Goal: Task Accomplishment & Management: Manage account settings

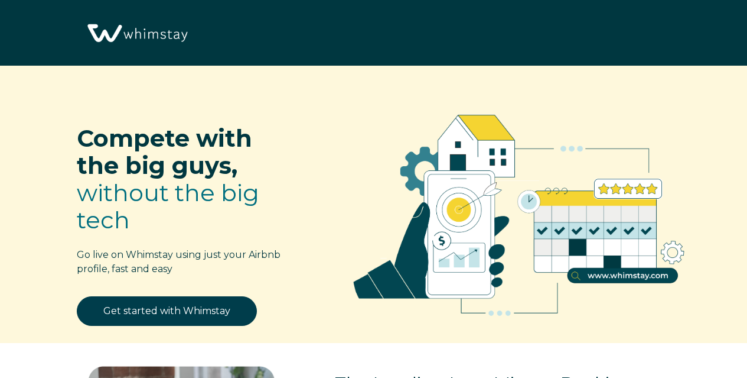
select select "US"
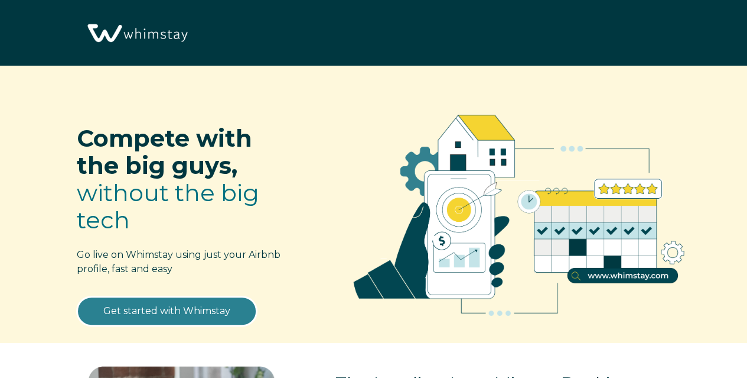
click at [223, 297] on link "Get started with Whimstay" at bounding box center [167, 311] width 180 height 30
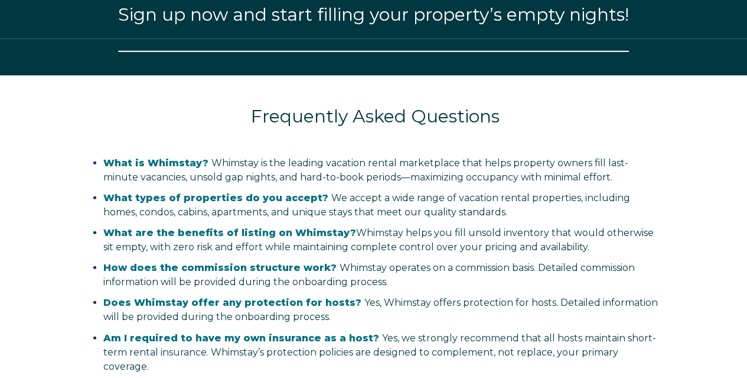
select select "US"
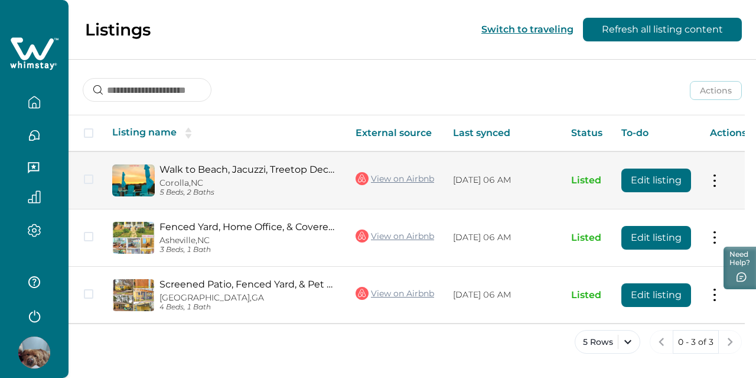
click at [714, 181] on button at bounding box center [714, 180] width 9 height 12
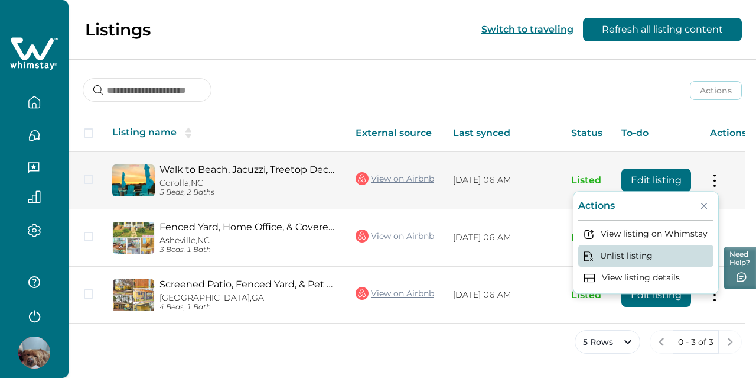
click at [655, 253] on button "Unlist listing" at bounding box center [645, 256] width 135 height 22
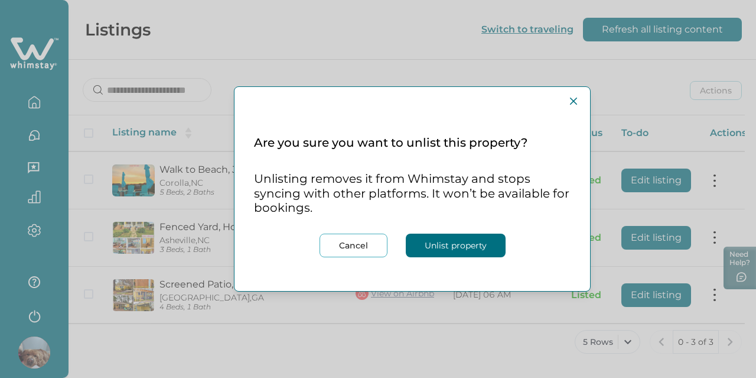
click at [433, 245] on button "Unlist property" at bounding box center [456, 245] width 100 height 24
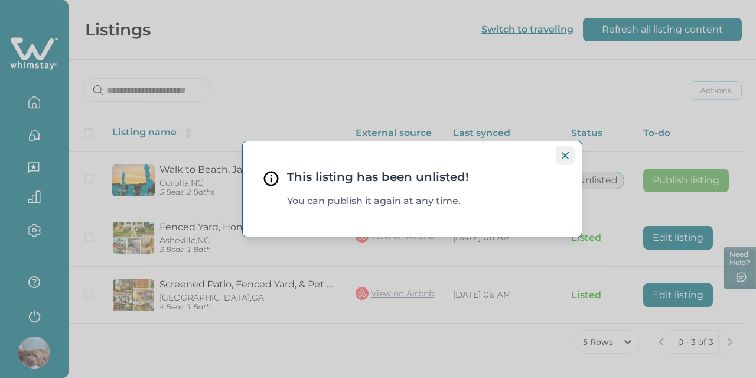
click at [566, 156] on icon "Close" at bounding box center [565, 155] width 7 height 7
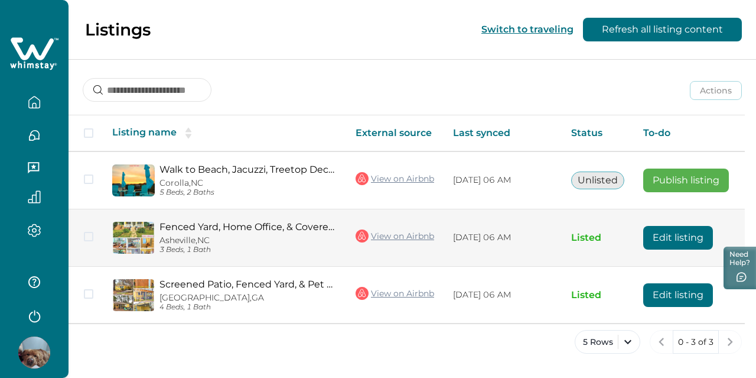
click at [689, 243] on button "Edit listing" at bounding box center [678, 238] width 70 height 24
click at [695, 237] on button "Edit listing" at bounding box center [678, 238] width 70 height 24
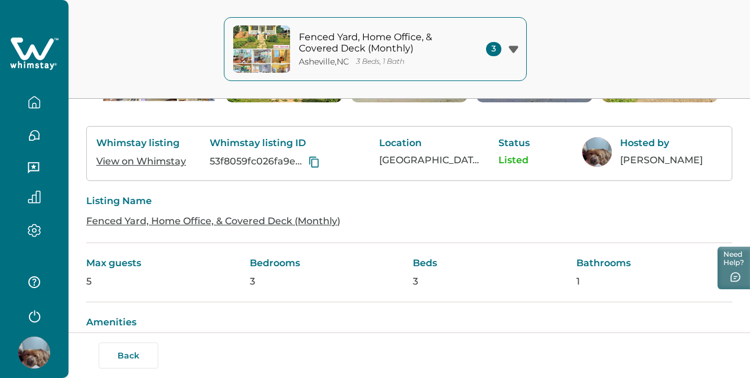
scroll to position [177, 0]
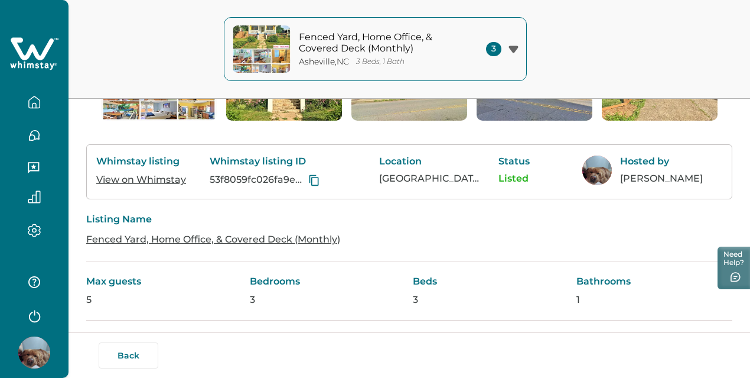
click at [513, 46] on icon "button" at bounding box center [513, 48] width 9 height 7
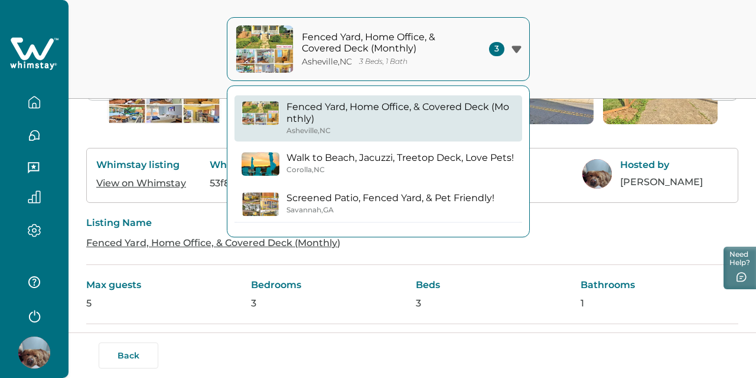
click at [402, 201] on p "Screened Patio, Fenced Yard, & Pet Friendly!" at bounding box center [391, 198] width 208 height 12
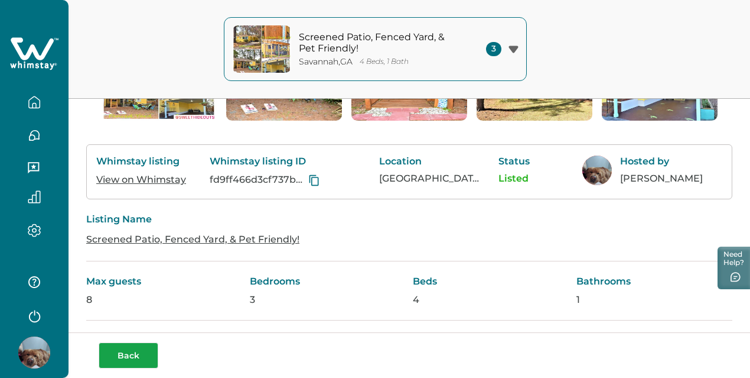
click at [119, 354] on button "Back" at bounding box center [129, 355] width 60 height 26
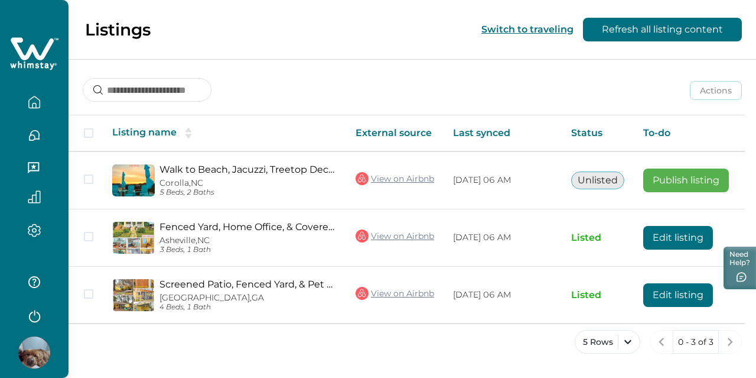
click at [668, 33] on button "Refresh all listing content" at bounding box center [662, 30] width 159 height 24
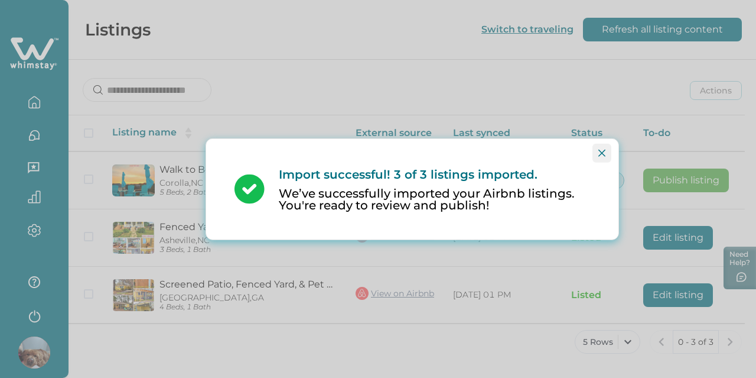
click at [600, 150] on icon "Close" at bounding box center [602, 152] width 7 height 7
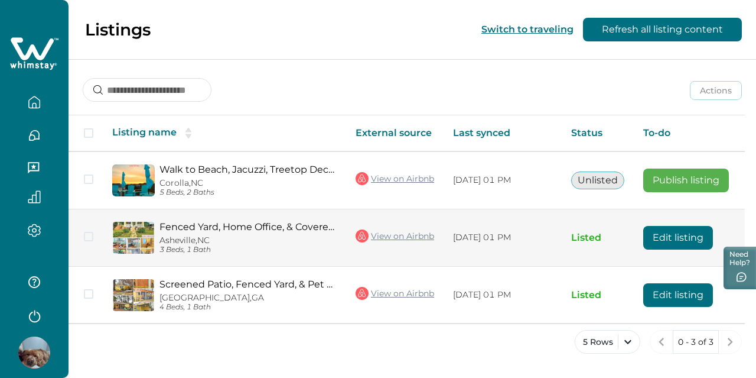
click at [665, 240] on button "Edit listing" at bounding box center [678, 238] width 70 height 24
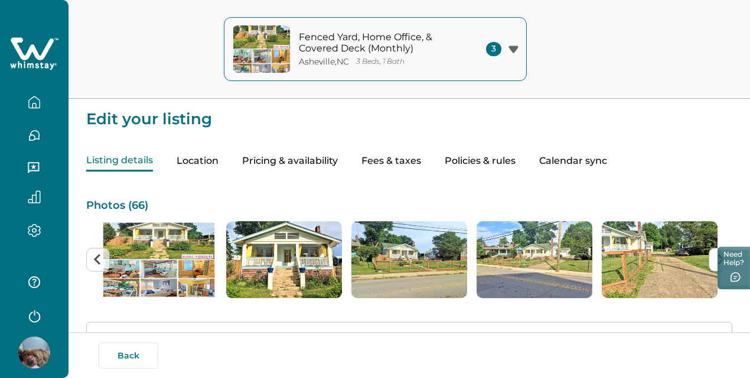
click at [512, 44] on div "3" at bounding box center [502, 49] width 32 height 14
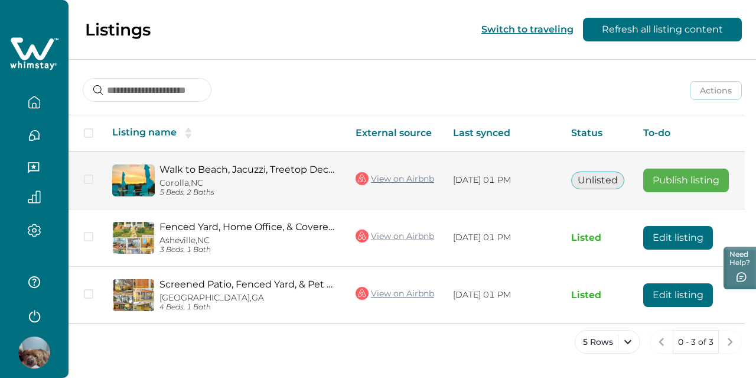
drag, startPoint x: 90, startPoint y: 238, endPoint x: 94, endPoint y: 196, distance: 42.2
click at [90, 238] on span at bounding box center [88, 236] width 9 height 9
click at [91, 177] on span at bounding box center [88, 178] width 9 height 9
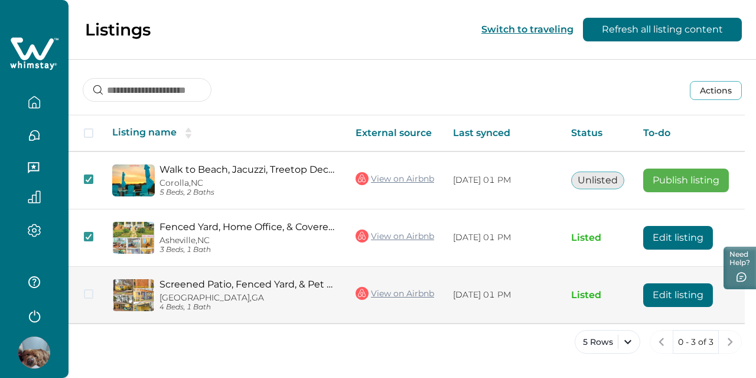
click at [83, 287] on td at bounding box center [86, 294] width 34 height 57
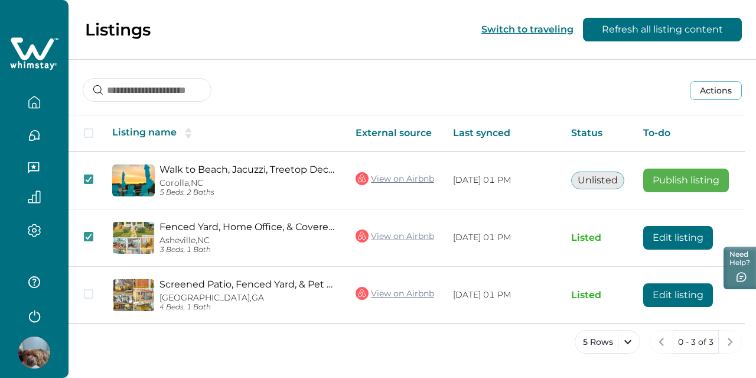
click at [722, 94] on button "Actions" at bounding box center [716, 90] width 52 height 19
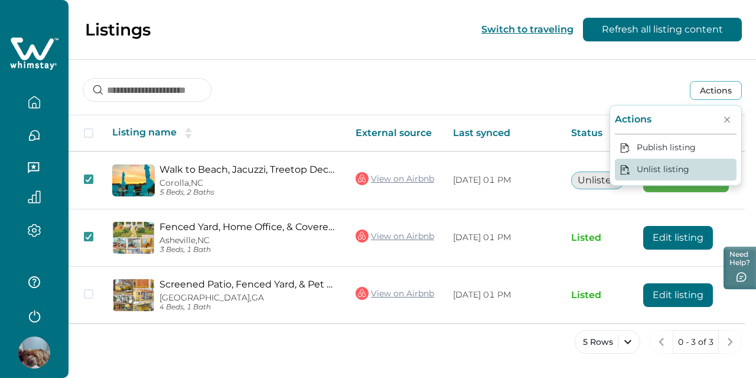
click at [687, 171] on button "Unlist listing" at bounding box center [676, 169] width 122 height 22
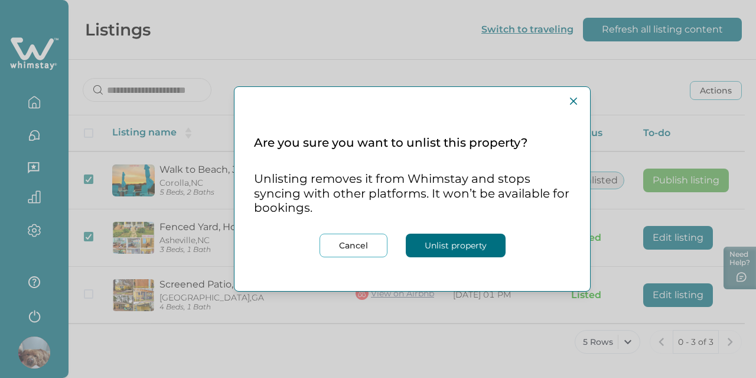
click at [462, 246] on button "Unlist property" at bounding box center [456, 245] width 100 height 24
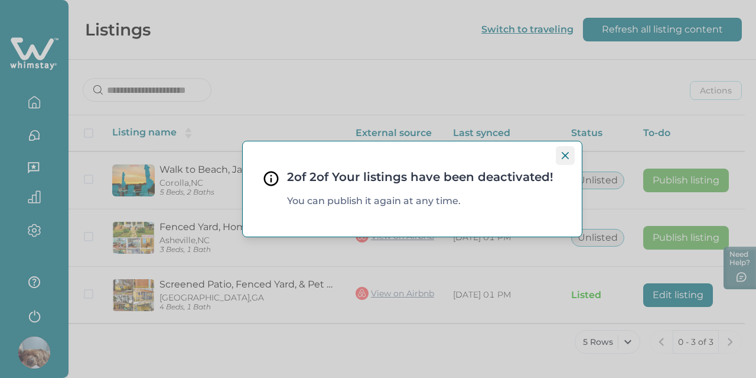
click at [561, 156] on button "Close" at bounding box center [565, 155] width 19 height 19
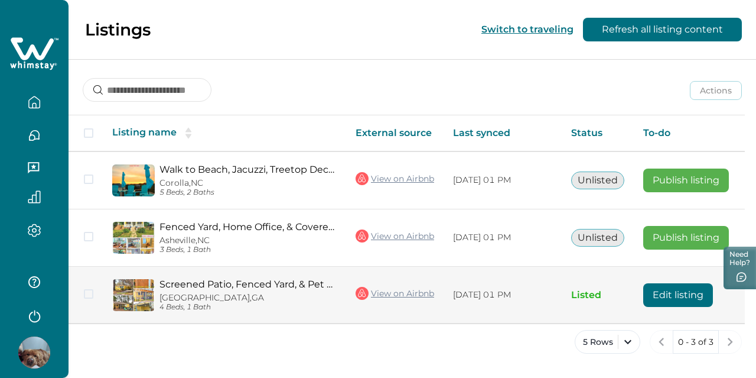
click at [80, 294] on td at bounding box center [86, 294] width 34 height 57
click at [93, 291] on span at bounding box center [88, 293] width 9 height 9
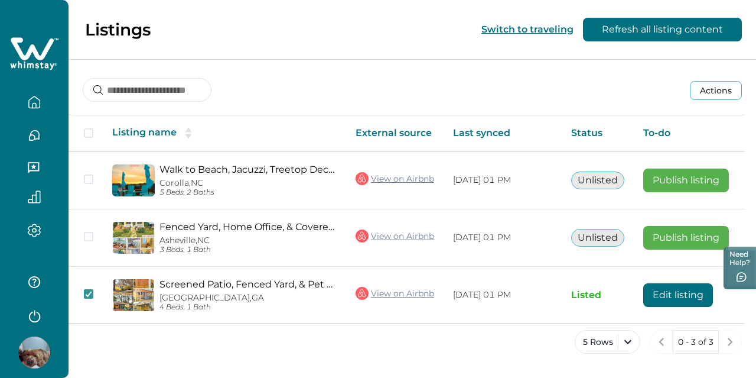
click at [721, 93] on button "Actions" at bounding box center [716, 90] width 52 height 19
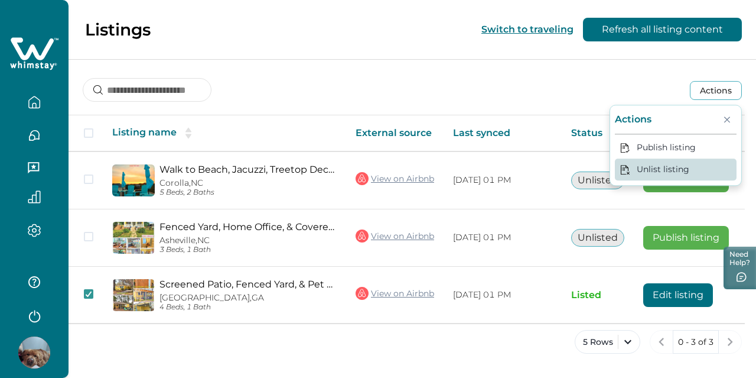
click at [676, 172] on button "Unlist listing" at bounding box center [676, 169] width 122 height 22
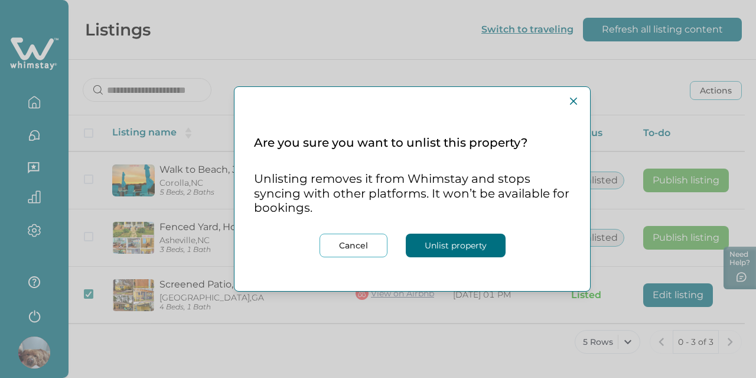
click at [457, 248] on button "Unlist property" at bounding box center [456, 245] width 100 height 24
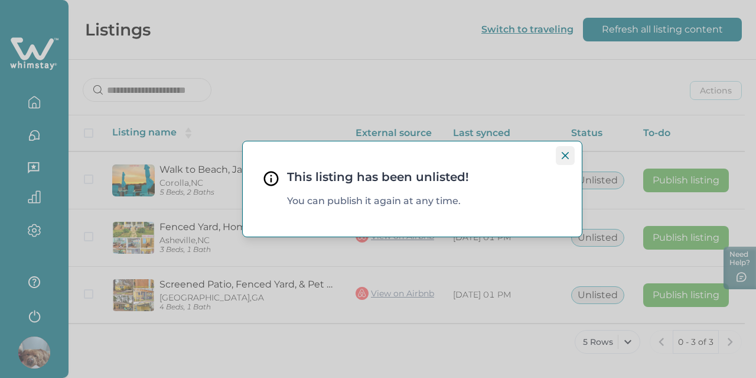
click at [562, 148] on button "Close" at bounding box center [565, 155] width 19 height 19
